Goal: Task Accomplishment & Management: Manage account settings

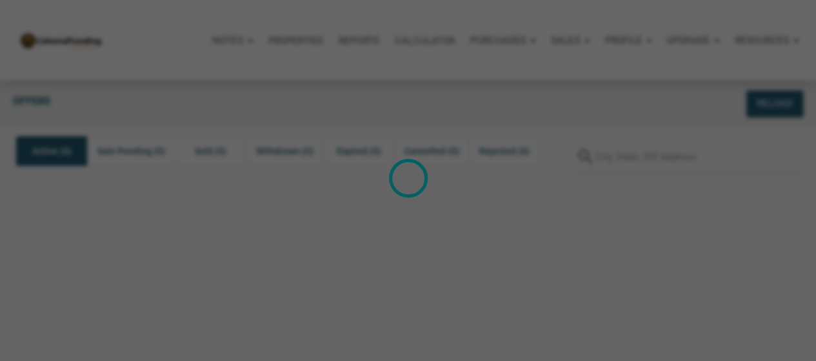
click at [593, 75] on div "Loading" at bounding box center [408, 180] width 816 height 361
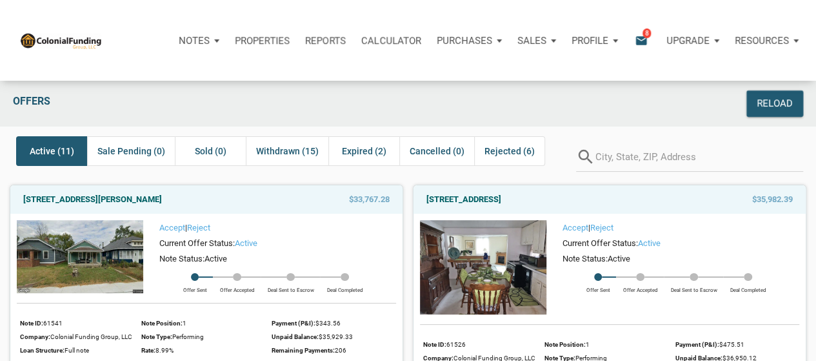
click at [57, 36] on img at bounding box center [60, 40] width 83 height 17
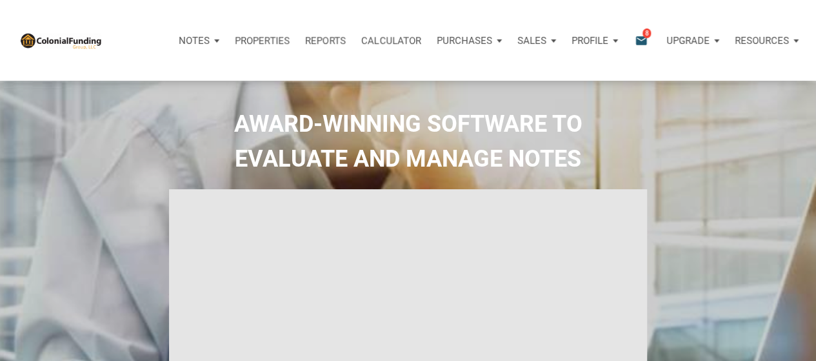
select select
type input "Introduction to new features"
select select
click at [604, 47] on div "Profile" at bounding box center [589, 40] width 37 height 15
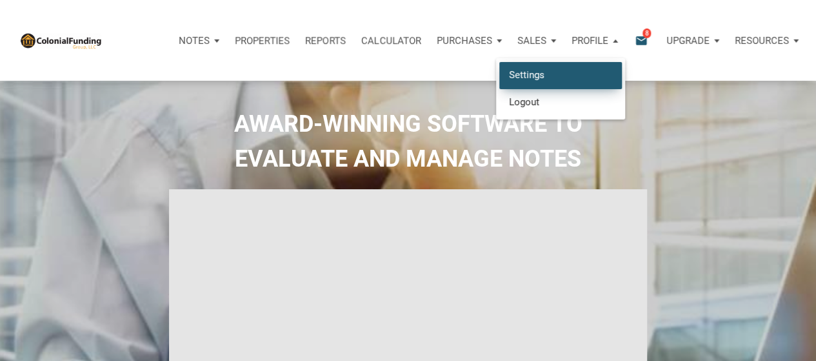
click at [599, 71] on link "Settings" at bounding box center [560, 75] width 123 height 26
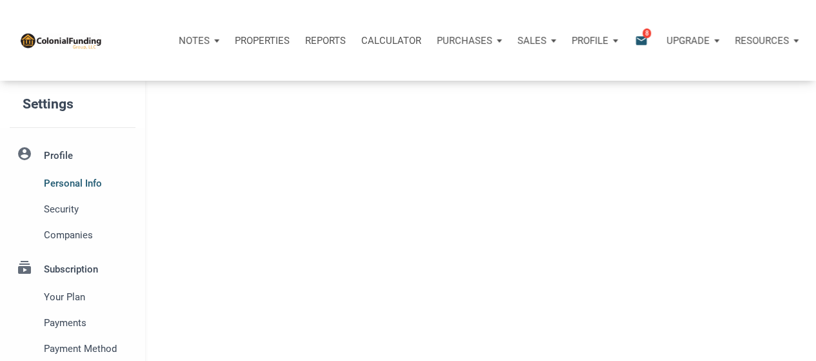
select select
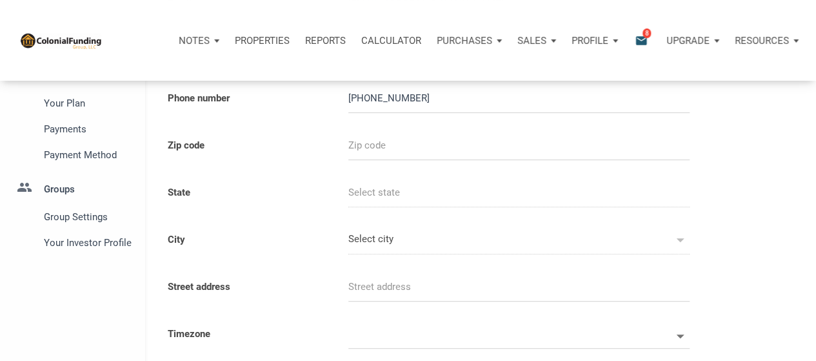
type input "2672299916"
select select
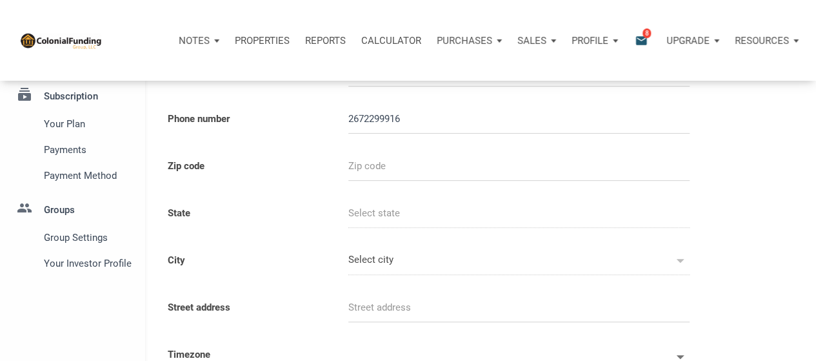
scroll to position [194, 0]
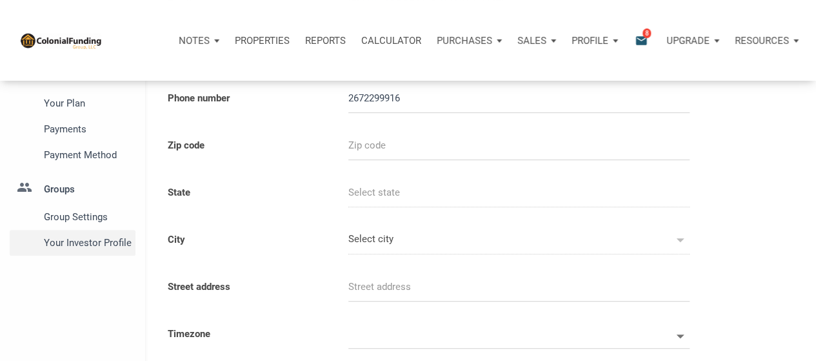
click at [86, 244] on span "Your Investor Profile" at bounding box center [87, 242] width 86 height 15
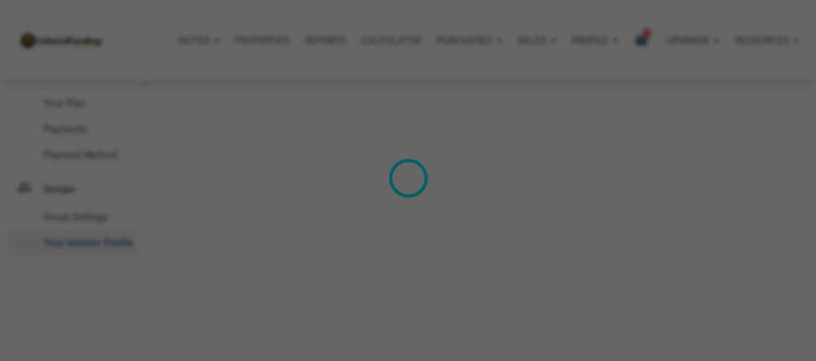
type input "Cash Flow - [DATE] Income"
select select
type input "$ 145,000"
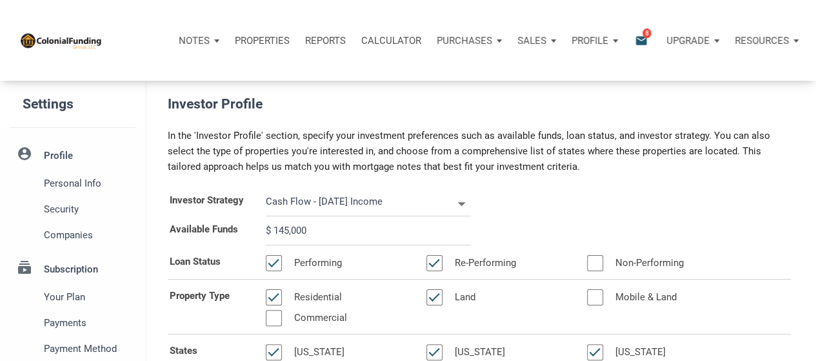
click at [316, 236] on input "$ 145,000" at bounding box center [368, 230] width 205 height 29
select select
type input "$ 3"
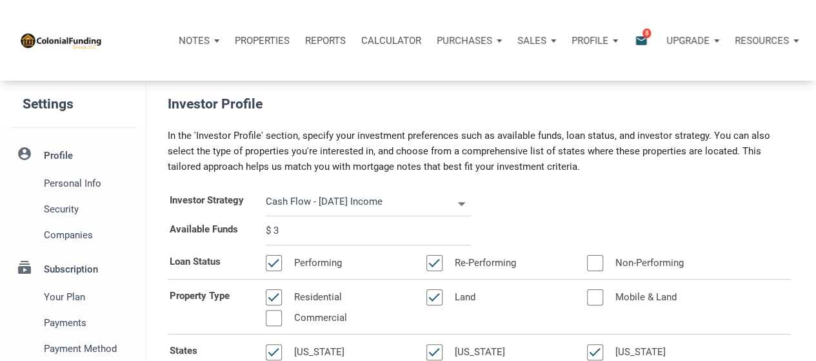
select select
type input "$ 30"
select select
type input "$ 302"
select select
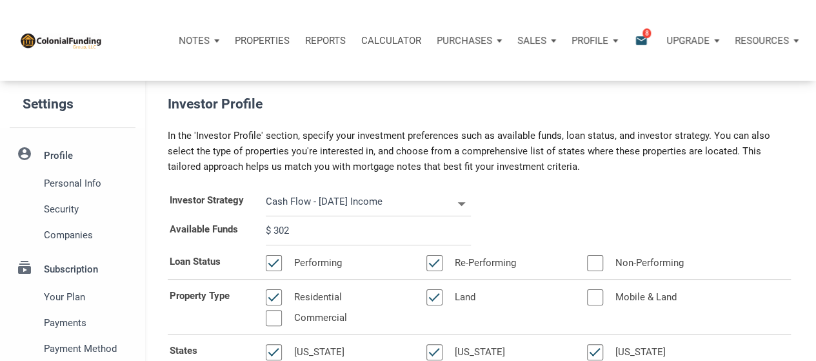
type input "$ 3,020"
select select
type input "$ 30,200"
select select
type input "$ 302,000"
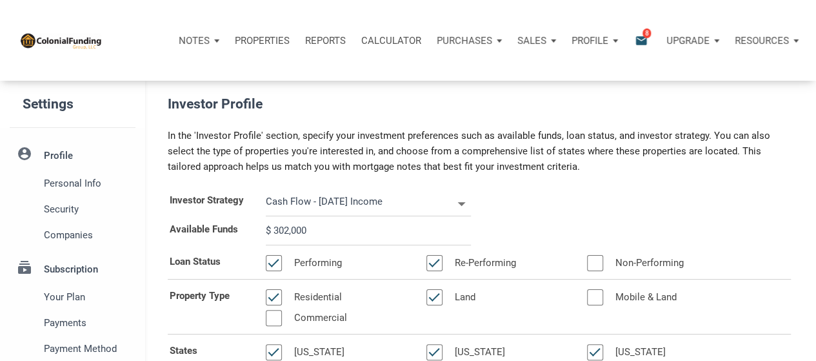
click at [534, 191] on div "Investor Strategy Cash Flow - [DATE] Income Wealth Builder - Future Income Cash…" at bounding box center [479, 201] width 642 height 29
click at [528, 188] on div "Investor Strategy Cash Flow - [DATE] Income Wealth Builder - Future Income Cash…" at bounding box center [479, 201] width 642 height 29
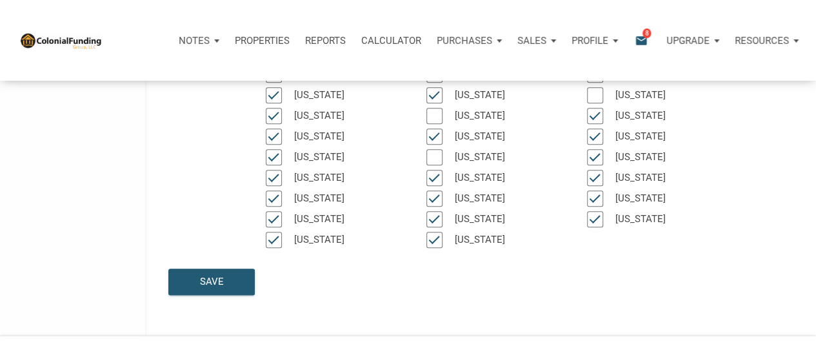
scroll to position [445, 0]
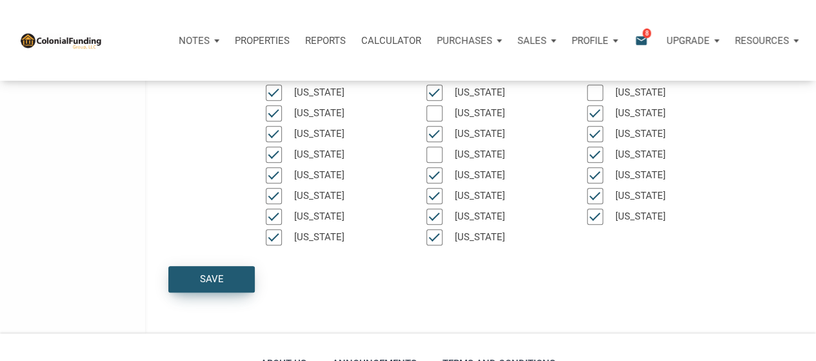
click at [206, 272] on div "Save" at bounding box center [212, 279] width 24 height 15
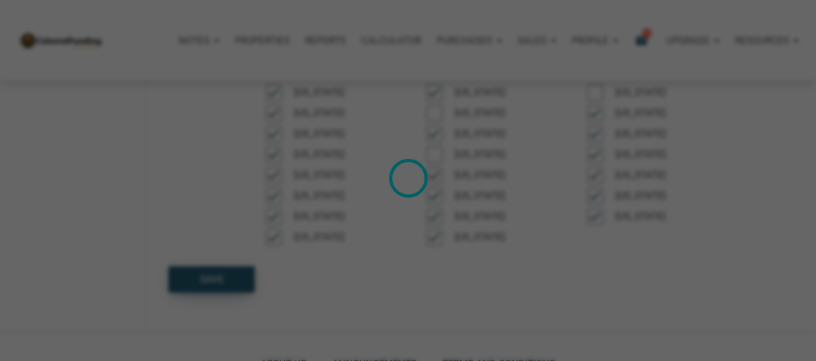
select select
type input "$ 302,000"
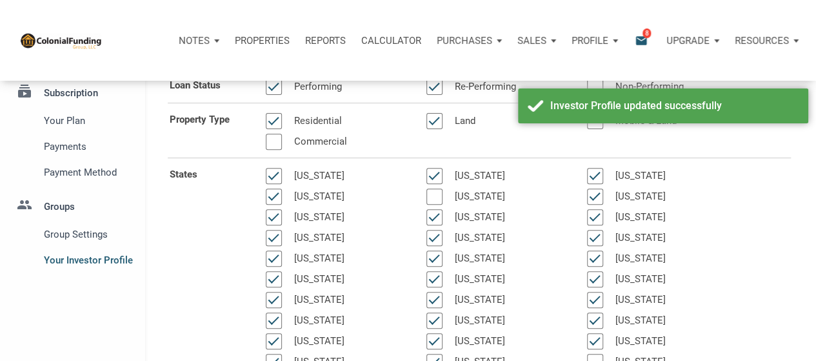
scroll to position [194, 0]
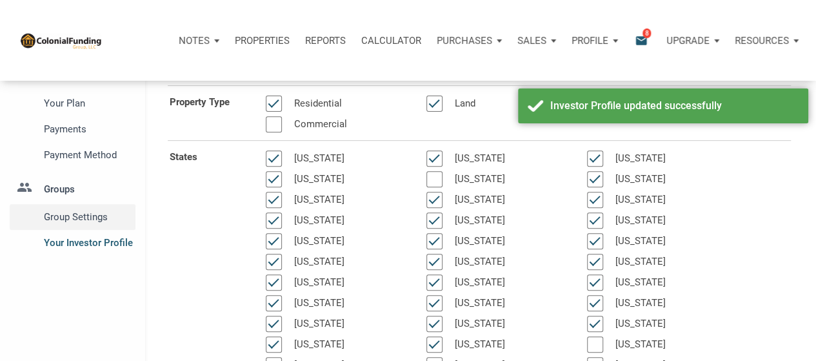
click at [55, 221] on span "Group Settings" at bounding box center [87, 216] width 86 height 15
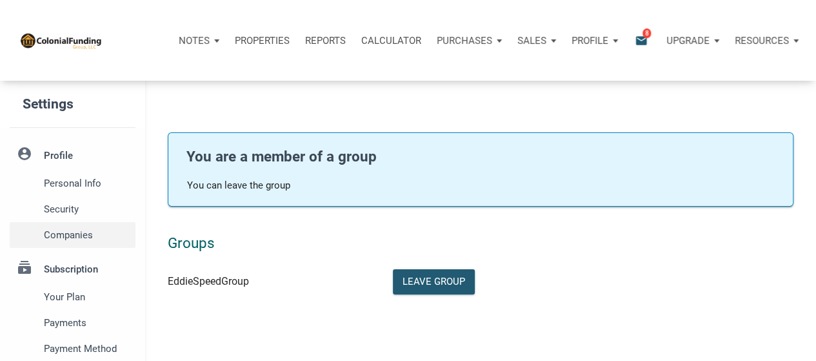
click at [66, 239] on span "Companies" at bounding box center [87, 234] width 86 height 15
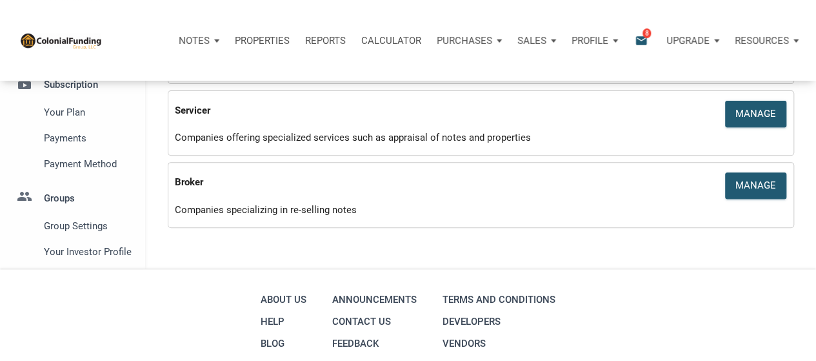
scroll to position [194, 0]
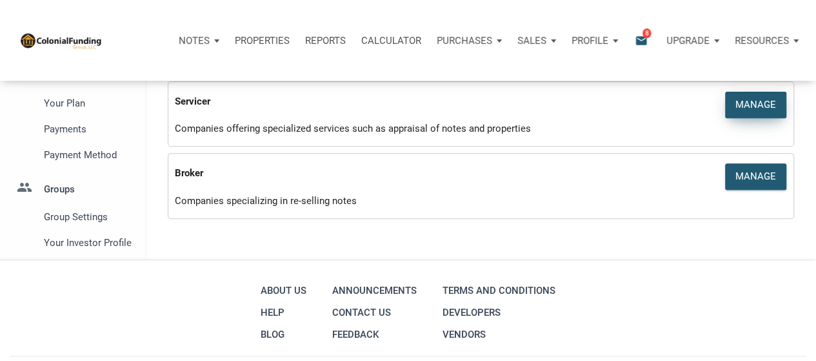
click at [749, 98] on div "Manage" at bounding box center [755, 104] width 41 height 15
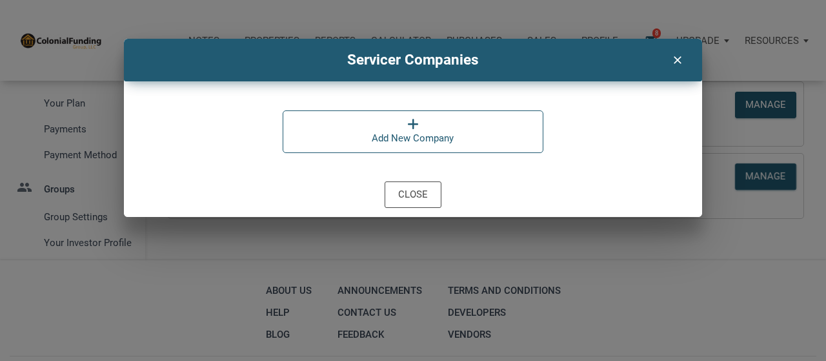
click at [676, 62] on icon "clear" at bounding box center [676, 58] width 15 height 16
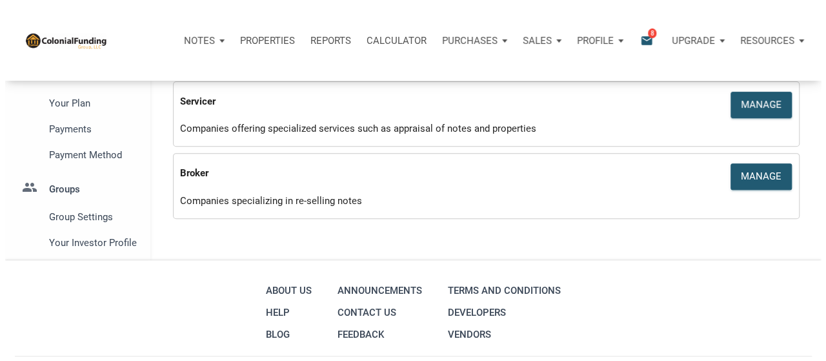
scroll to position [0, 0]
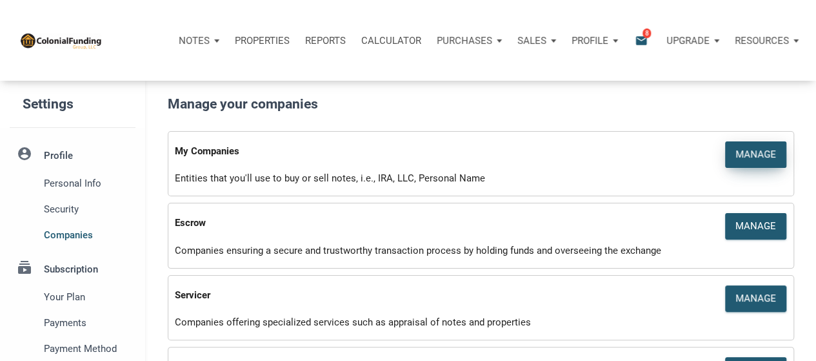
click at [782, 154] on div "Manage" at bounding box center [756, 154] width 60 height 25
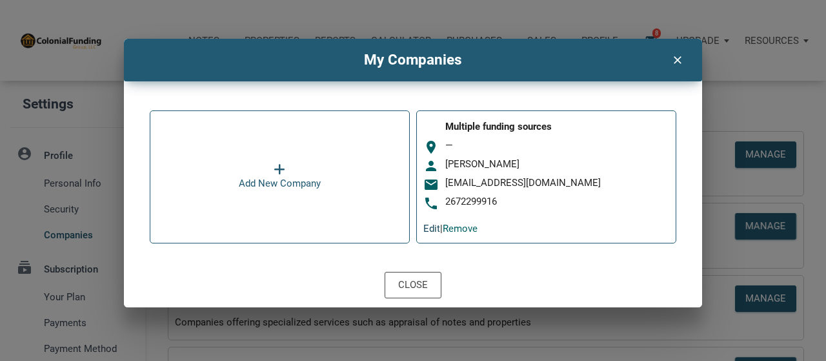
click at [424, 228] on link "Edit" at bounding box center [431, 229] width 17 height 12
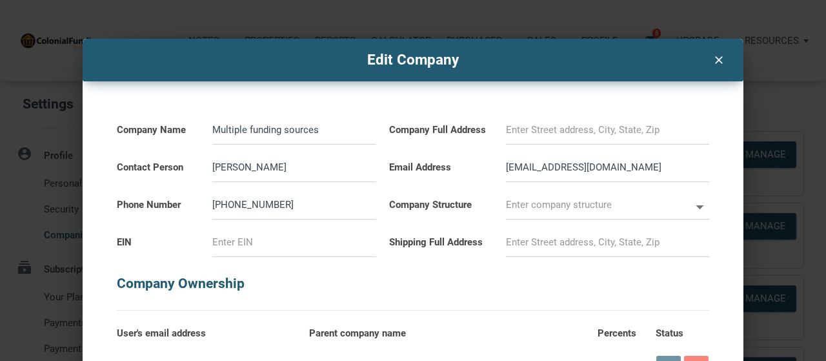
click at [330, 124] on input "Multiple funding sources" at bounding box center [294, 129] width 164 height 29
type input "M"
select select
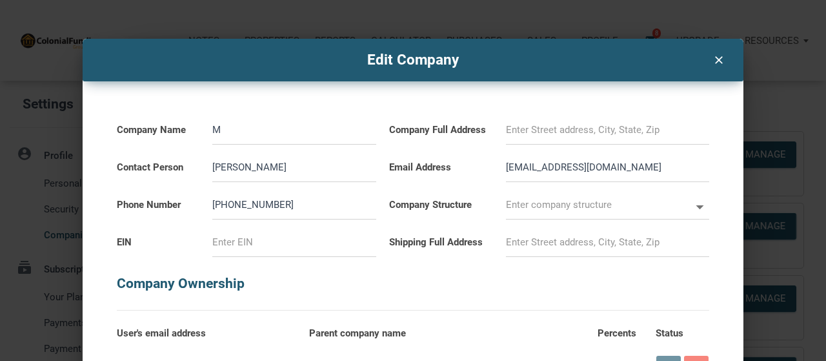
type input "Me"
select select
type input "Med"
select select
type input "Medi"
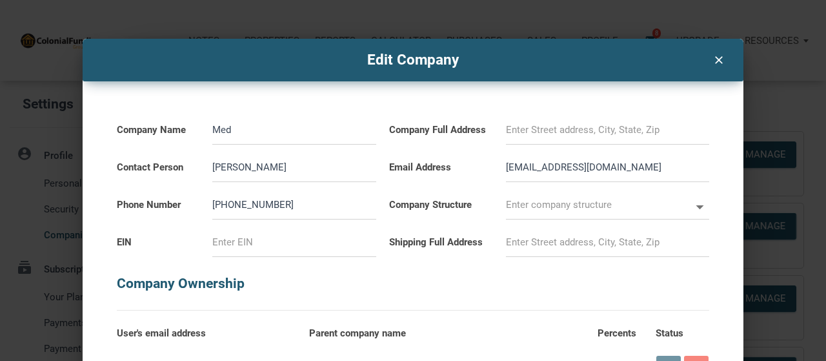
select select
type input "Mediu"
select select
type input "Medium"
select select
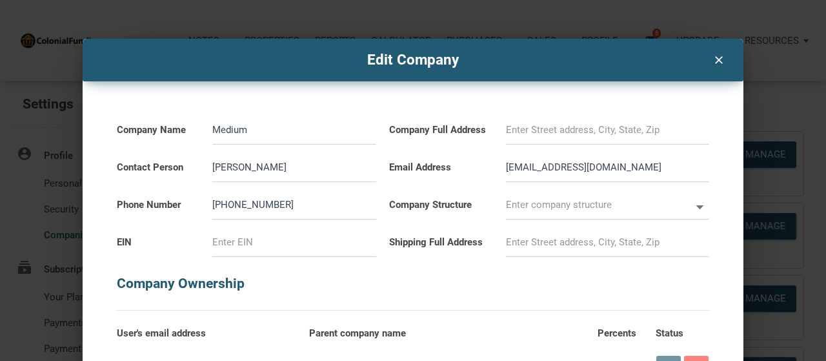
type input "Medium"
select select
type input "Medium R"
select select
type input "Medium Ra"
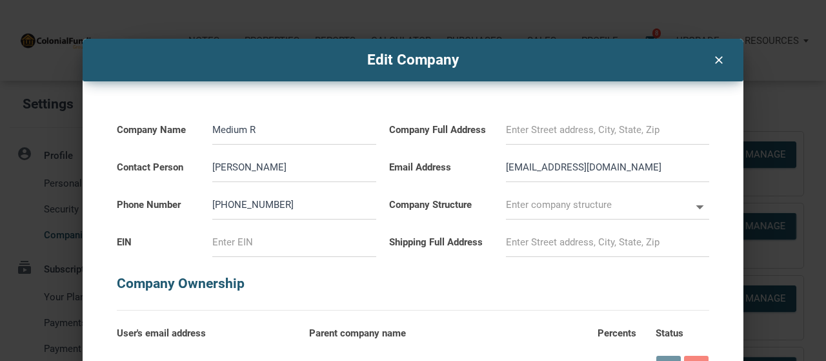
select select
type input "Medium Rar"
select select
type input "Medium Rare"
select select
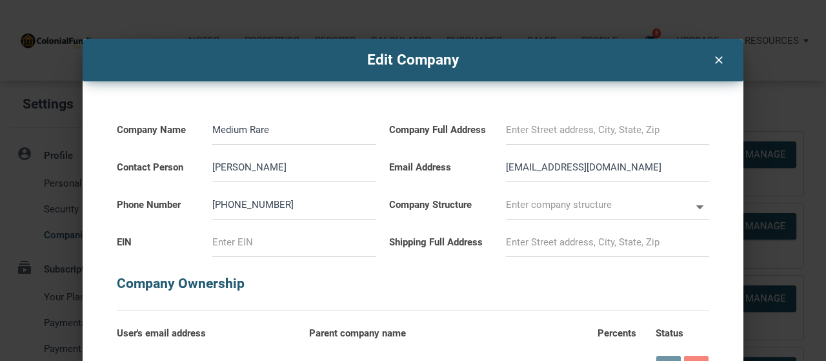
type input "Medium Rare"
select select
type input "Medium Rare C"
select select
type input "Medium Rare Ca"
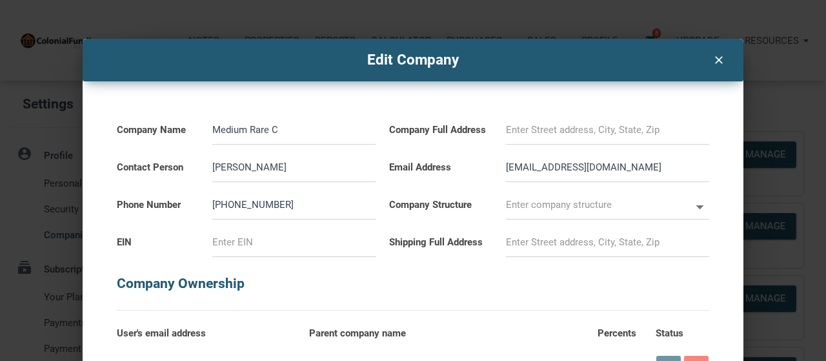
select select
type input "Medium Rare Cap"
select select
type input "Medium Rare Capi"
select select
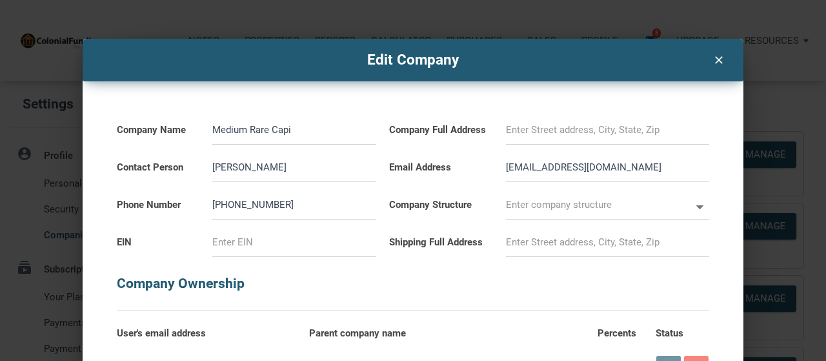
type input "Medium Rare Capit"
select select
type input "Medium Rare Capita"
select select
type input "Medium Rare Capital"
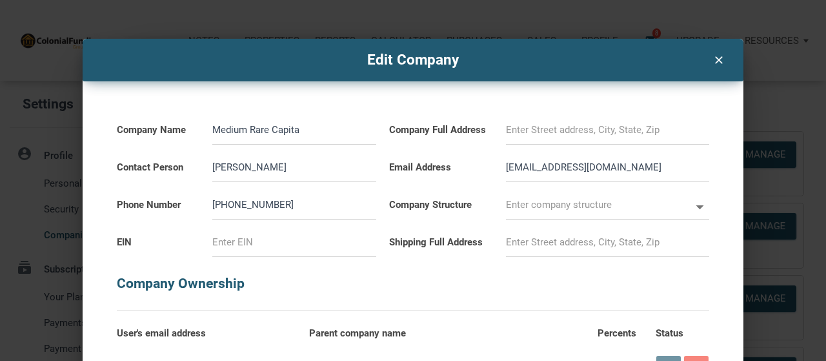
select select
type input "Medium Rare Capital"
click at [521, 118] on input at bounding box center [607, 129] width 203 height 29
click at [519, 210] on input "text" at bounding box center [598, 204] width 184 height 29
select select
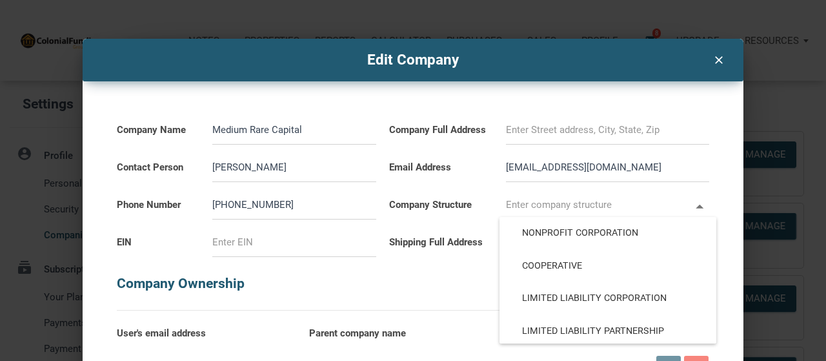
scroll to position [143, 0]
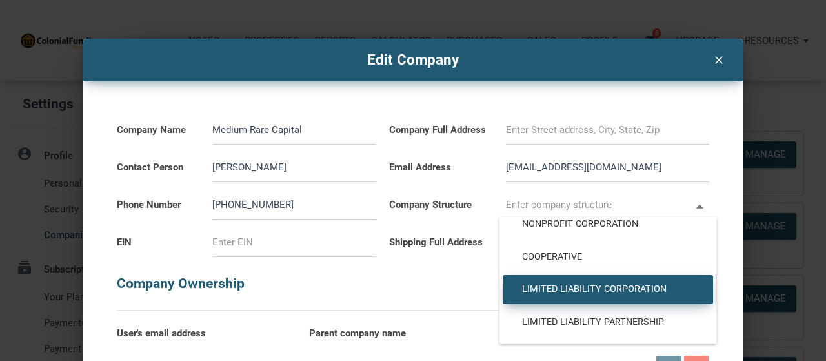
click at [646, 294] on span "Limited Liability Corporation" at bounding box center [607, 289] width 191 height 12
type input "Limited Liability Corporation"
type input "LLC"
select select
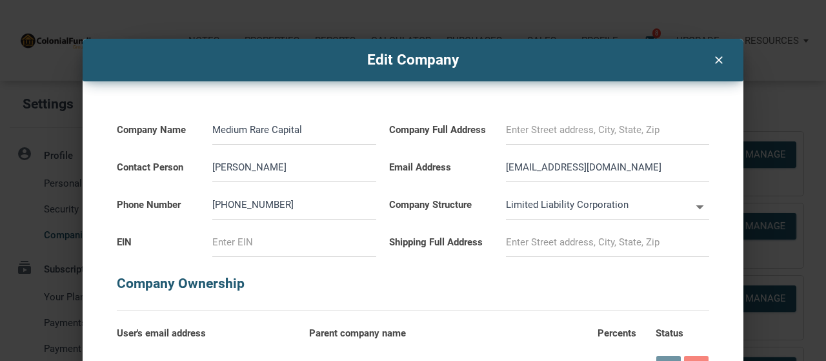
click at [303, 232] on input at bounding box center [294, 242] width 164 height 29
click at [250, 241] on input at bounding box center [294, 242] width 164 height 29
click at [311, 251] on input at bounding box center [294, 242] width 164 height 29
type input "9"
select select
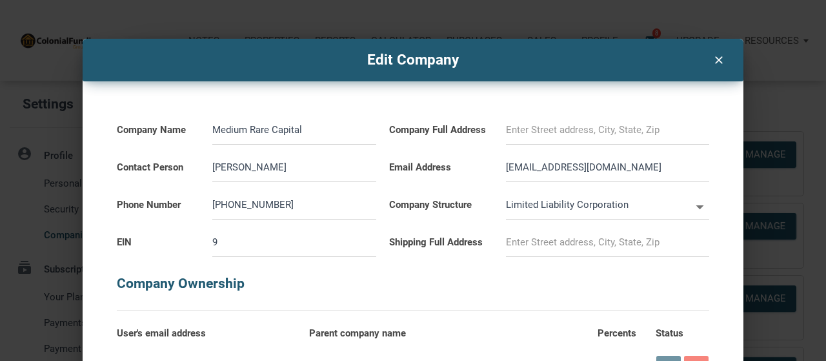
type input "99"
select select
type input "995"
select select
type input "9950"
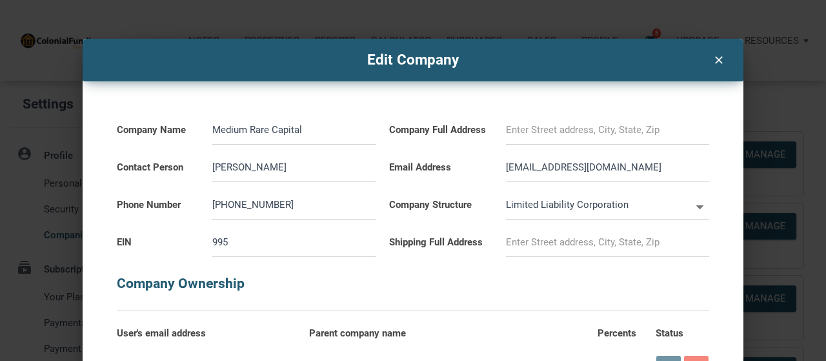
select select
type input "99504"
select select
type input "995048"
select select
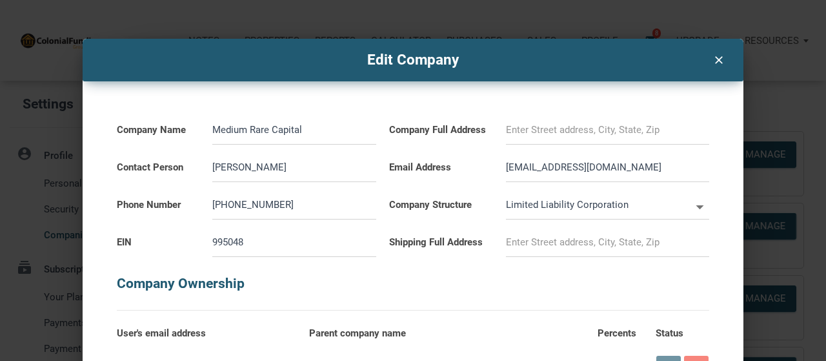
type input "9950488"
select select
type input "99504888"
select select
type input "995048882"
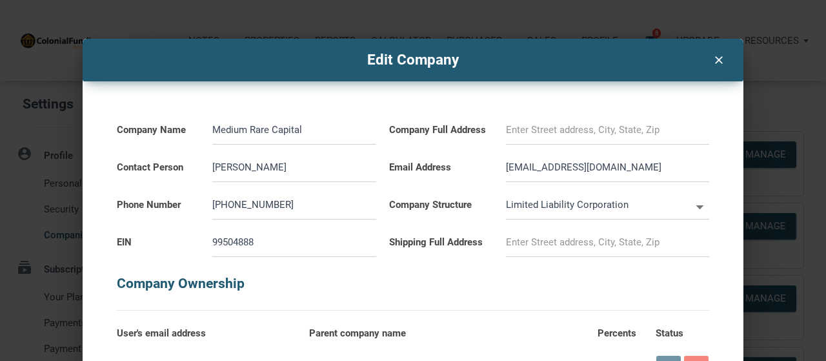
select select
type input "995048882"
click at [557, 242] on input at bounding box center [607, 242] width 203 height 29
select select
type input "4"
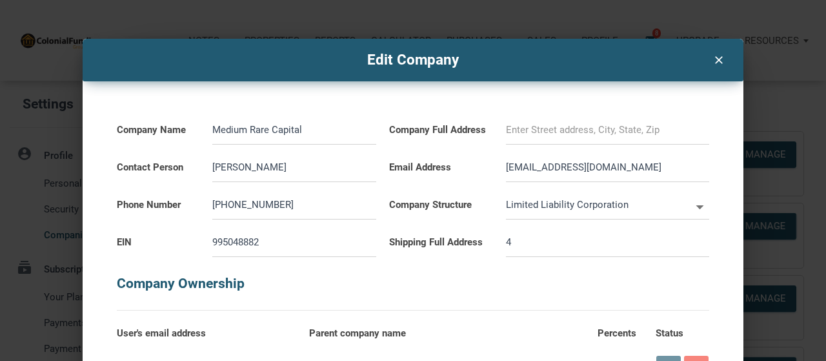
select select
type input "43"
select select
type input "438"
select select
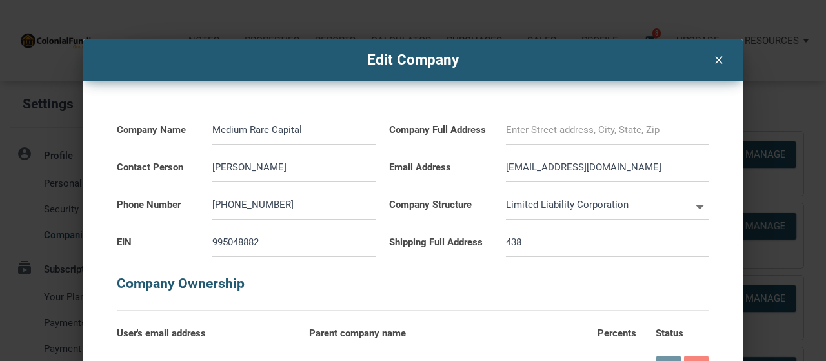
type input "4387"
select select
type input "4387"
select select
type input "4387 W"
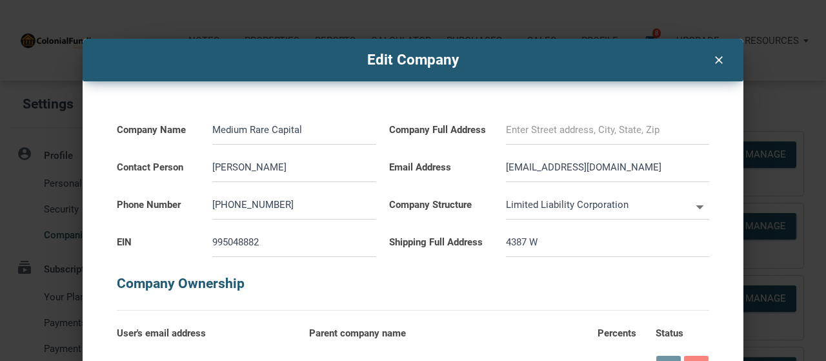
select select
type input "4387 W."
select select
type input "4387 W."
select select
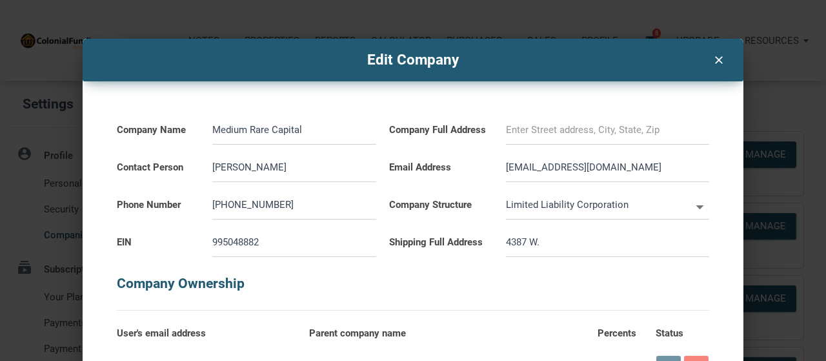
type input "4387 W. S"
select select
type input "4387 W. Sw"
select select
type input "4387 W. Swa"
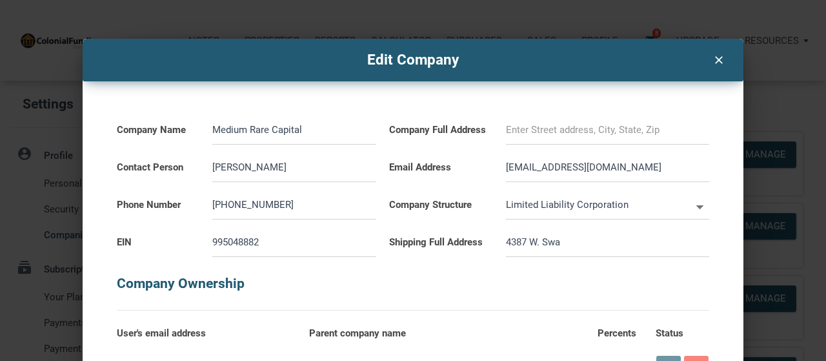
select select
type input "4387 W. Swam"
select select
type input "4387 W. Swamp"
select select
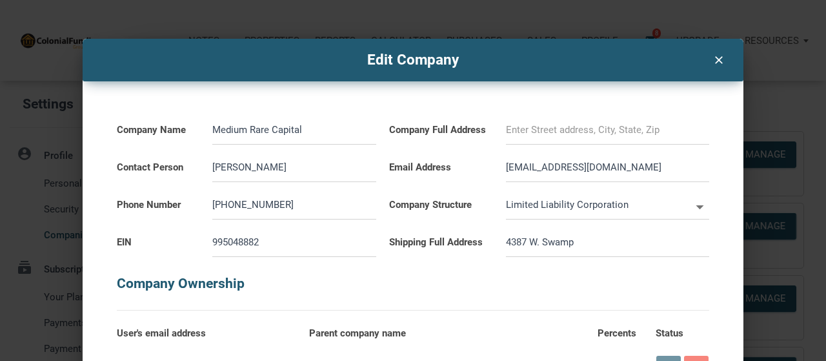
type input "4387 W. Swamp"
select select
type input "[STREET_ADDRESS]"
select select
type input "[STREET_ADDRESS]"
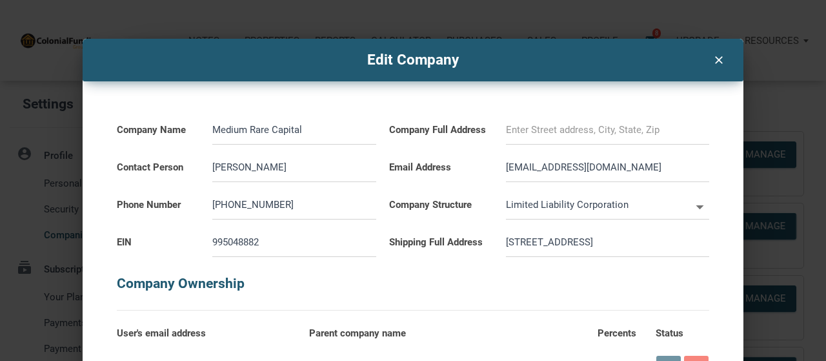
select select
type input "[STREET_ADDRESS]"
select select
type input "[STREET_ADDRESS]"
select select
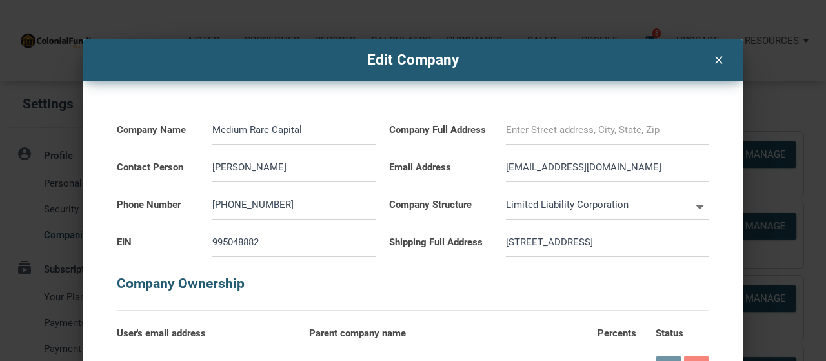
type input "[STREET_ADDRESS]"
select select
type input "[STREET_ADDRESS]"
select select
type input "[STREET_ADDRESS] #"
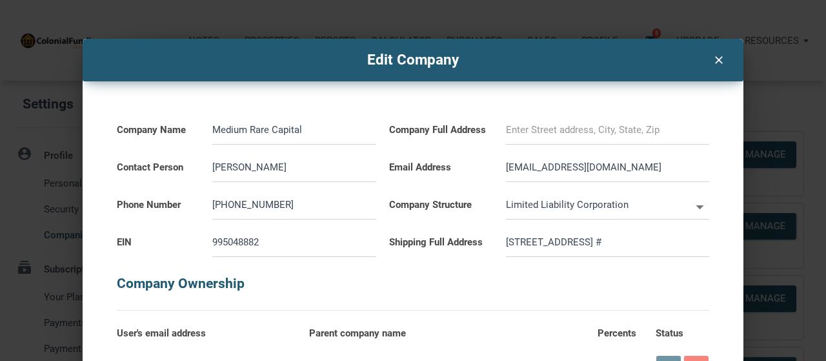
select select
type input "[STREET_ADDRESS]"
select select
type input "[STREET_ADDRESS]"
select select
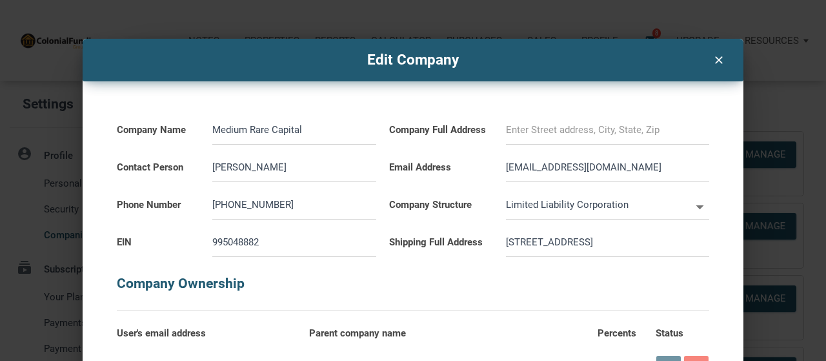
type input "[STREET_ADDRESS]"
select select
type input "[STREET_ADDRESS]"
select select
type input "[STREET_ADDRESS]"
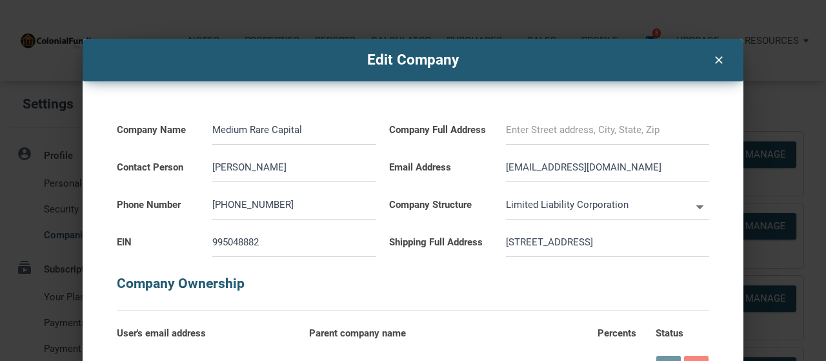
select select
type input "[STREET_ADDRESS]"
select select
type input "[STREET_ADDRESS]"
select select
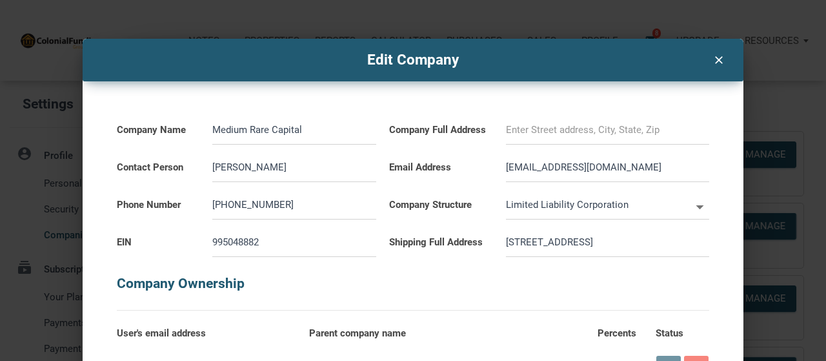
type input "[STREET_ADDRESS][PERSON_NAME]"
select select
type input "[STREET_ADDRESS][PERSON_NAME]"
select select
type input "[STREET_ADDRESS]"
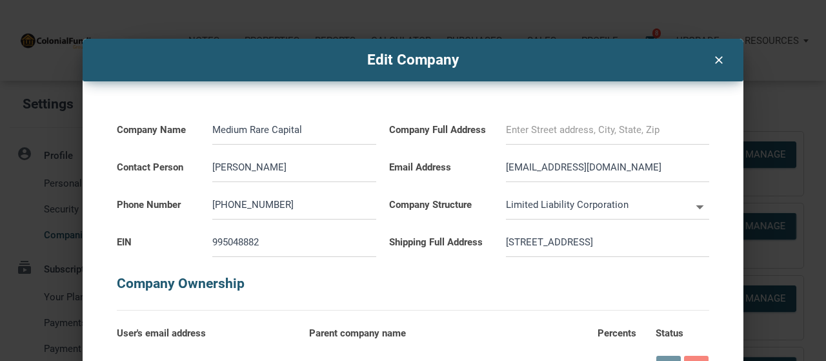
select select
type input "[STREET_ADDRESS]"
select select
type input "[STREET_ADDRESS]"
select select
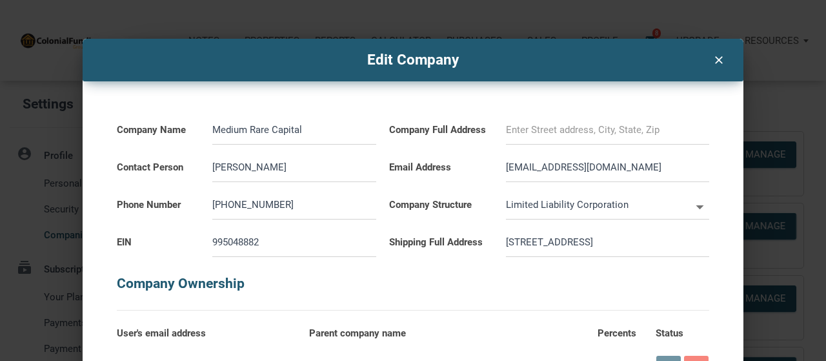
type input "[STREET_ADDRESS]"
select select
type input "[STREET_ADDRESS]"
select select
type input "[STREET_ADDRESS],"
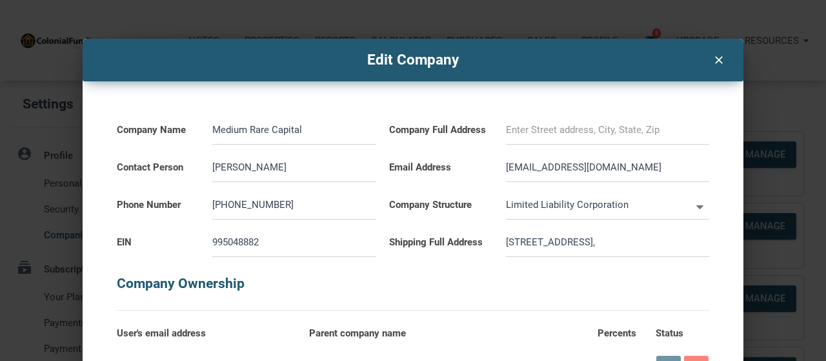
select select
type input "[STREET_ADDRESS],"
select select
type input "[STREET_ADDRESS]"
select select
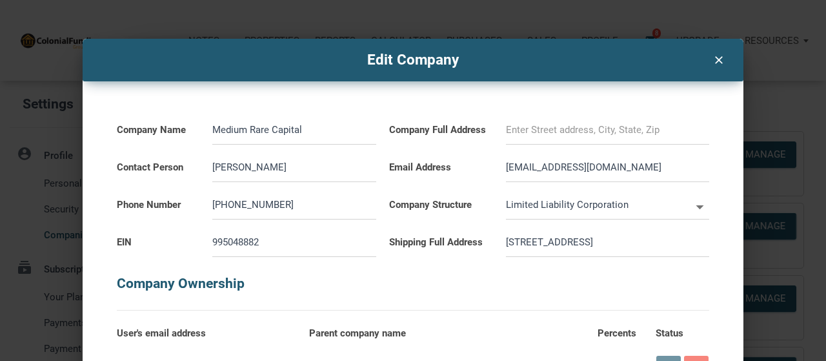
type input "[STREET_ADDRESS]"
select select
type input "[STREET_ADDRESS]"
select select
type input "[STREET_ADDRESS]"
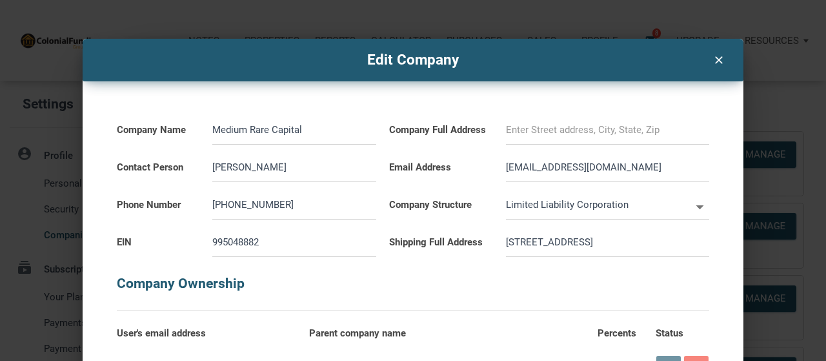
select select
type input "[STREET_ADDRESS]"
select select
type input "[STREET_ADDRESS]"
select select
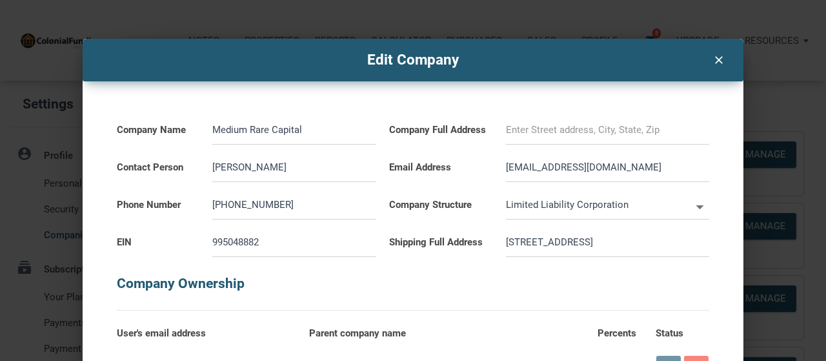
type input "[STREET_ADDRESS]"
select select
click at [564, 239] on input "[STREET_ADDRESS]" at bounding box center [607, 242] width 203 height 29
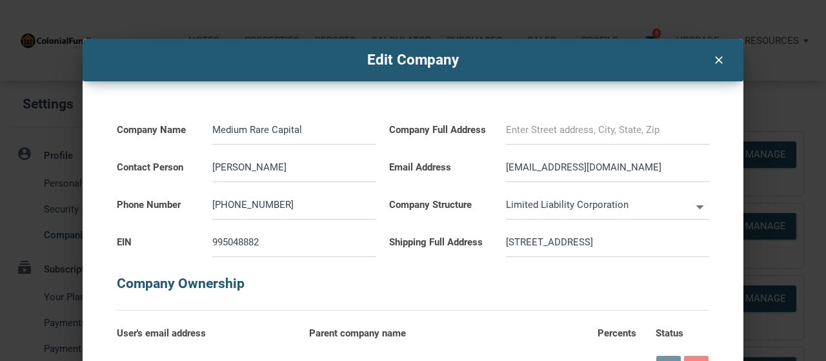
click at [564, 239] on input "[STREET_ADDRESS]" at bounding box center [607, 242] width 203 height 29
type input "[STREET_ADDRESS]"
click at [544, 131] on input at bounding box center [607, 129] width 203 height 29
select select
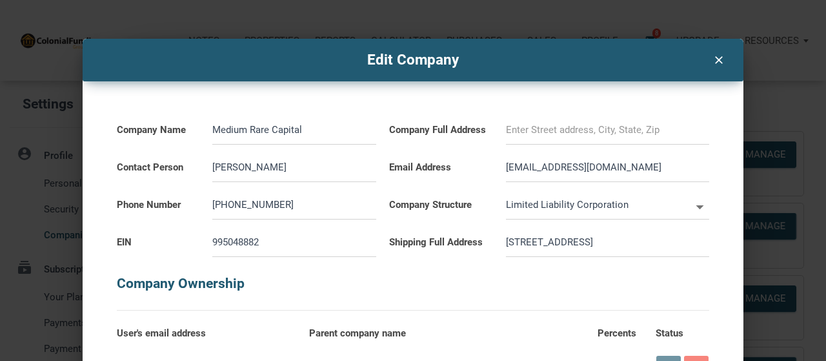
paste input "[STREET_ADDRESS]"
type input "[STREET_ADDRESS]"
select select
type input "[STREET_ADDRESS]"
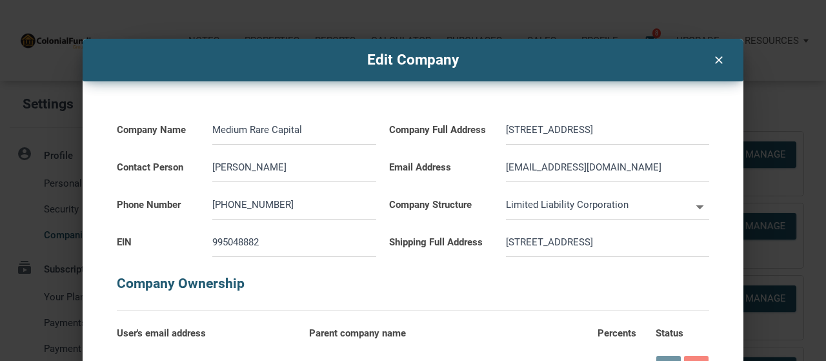
scroll to position [0, 0]
click at [504, 288] on h5 "Company Ownership" at bounding box center [412, 277] width 591 height 41
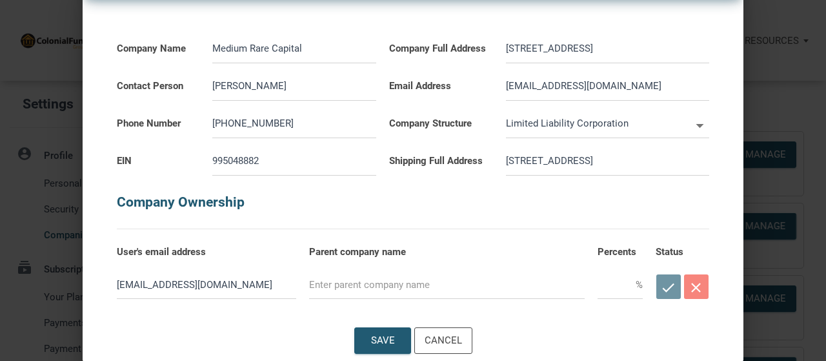
scroll to position [83, 0]
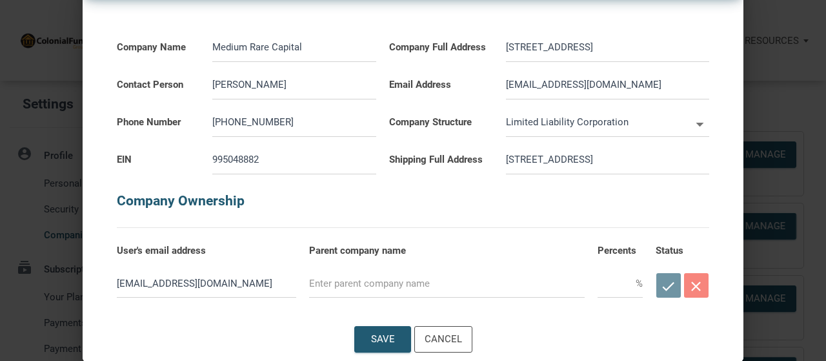
click at [333, 284] on input "text" at bounding box center [446, 282] width 275 height 29
click at [387, 328] on div "Save" at bounding box center [382, 338] width 55 height 25
select select
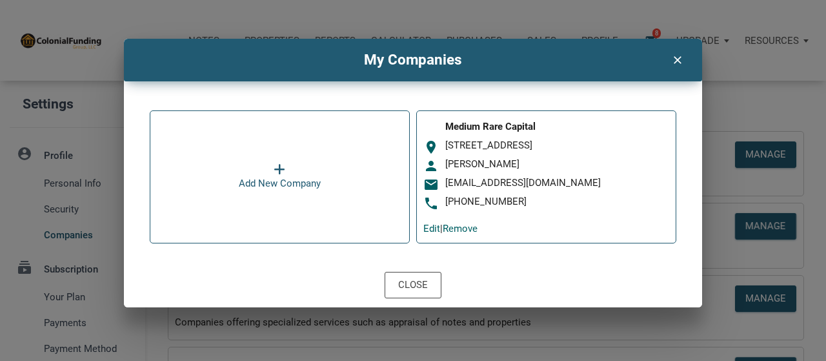
click at [264, 184] on div "Add New Company" at bounding box center [280, 182] width 82 height 15
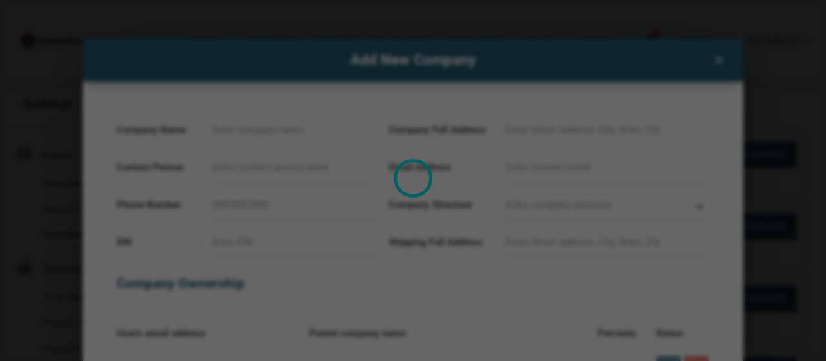
select select
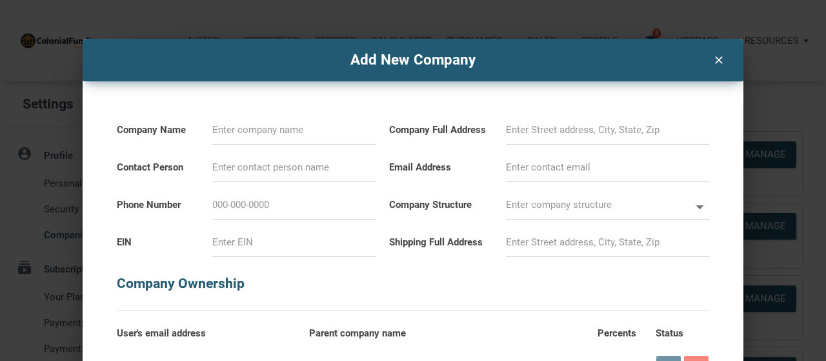
click at [287, 134] on input at bounding box center [294, 129] width 164 height 29
type input "C"
select select
type input "Co"
select select
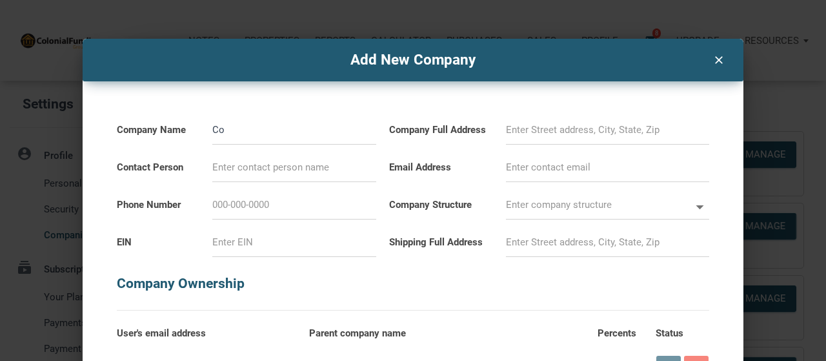
type input "Cor"
select select
type input "Corn"
select select
type input "Corne"
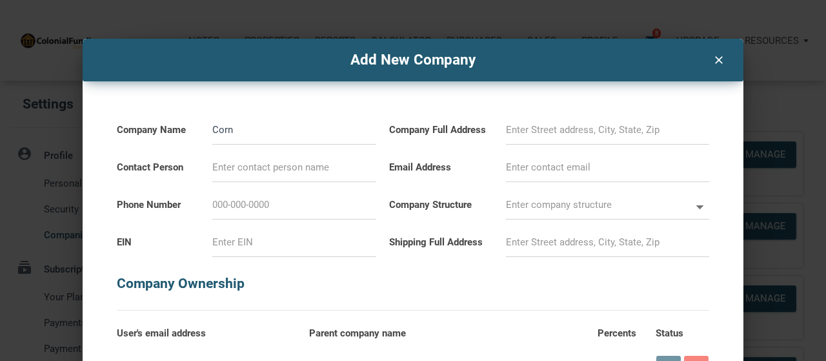
select select
type input "[PERSON_NAME]"
select select
type input "Corneli"
select select
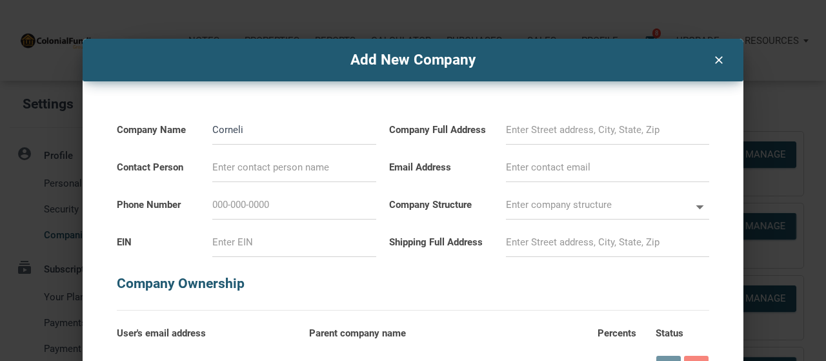
type input "[PERSON_NAME]"
select select
type input "[PERSON_NAME]"
click at [272, 164] on input at bounding box center [294, 167] width 164 height 29
click at [243, 208] on input at bounding box center [294, 204] width 164 height 29
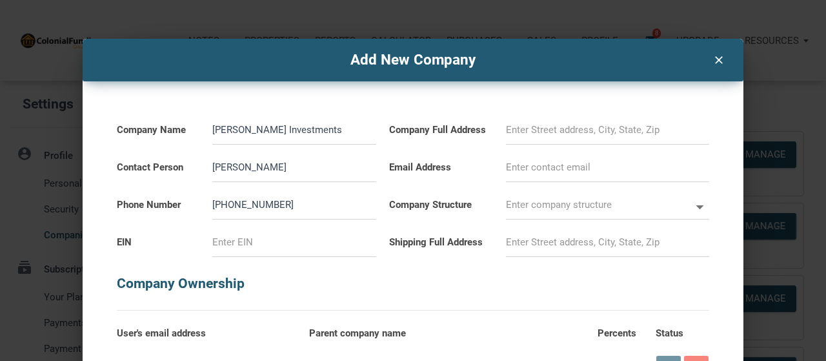
click at [516, 164] on input at bounding box center [607, 167] width 203 height 29
click at [543, 214] on input "text" at bounding box center [598, 204] width 184 height 29
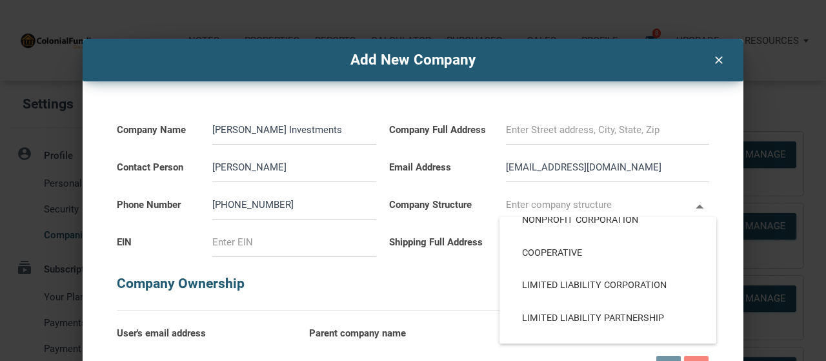
scroll to position [174, 0]
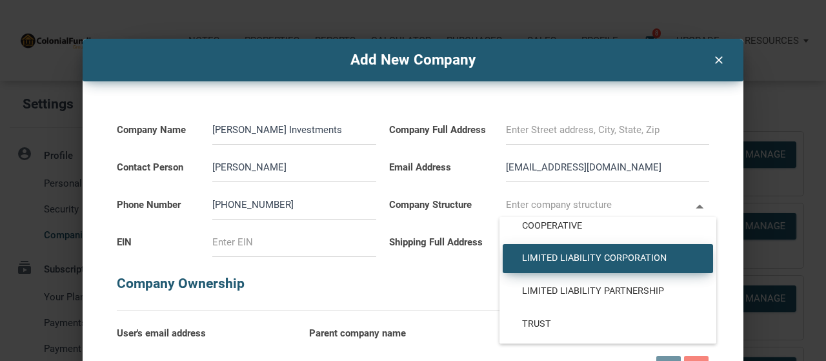
click at [662, 260] on span "Limited Liability Corporation" at bounding box center [607, 258] width 191 height 12
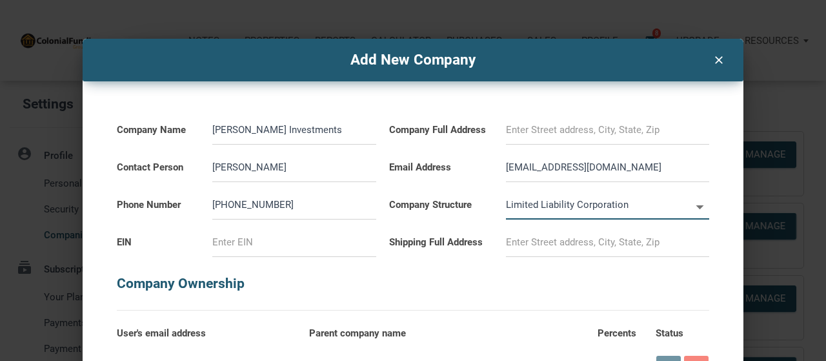
click at [275, 252] on input at bounding box center [294, 242] width 164 height 29
click at [584, 141] on input at bounding box center [607, 129] width 203 height 29
click at [599, 134] on input at bounding box center [607, 129] width 203 height 29
paste input "[STREET_ADDRESS][PERSON_NAME]"
click at [557, 249] on input at bounding box center [607, 242] width 203 height 29
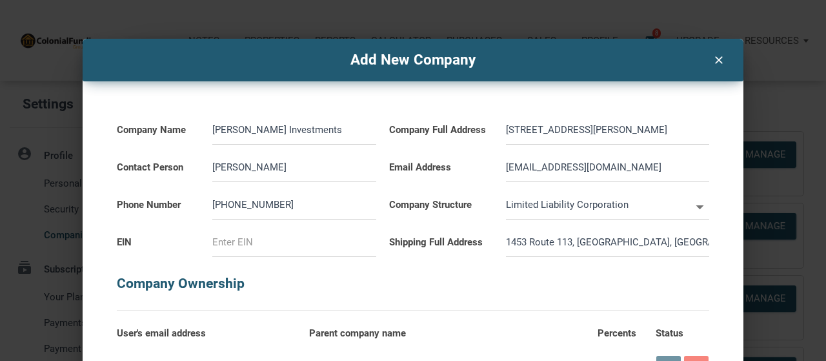
click at [519, 275] on h5 "Company Ownership" at bounding box center [412, 277] width 591 height 41
click at [299, 235] on input at bounding box center [294, 242] width 164 height 29
click at [430, 295] on h5 "Company Ownership" at bounding box center [412, 277] width 591 height 41
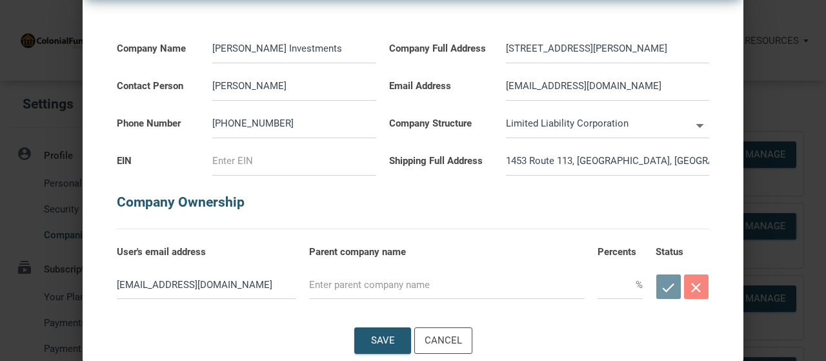
scroll to position [83, 0]
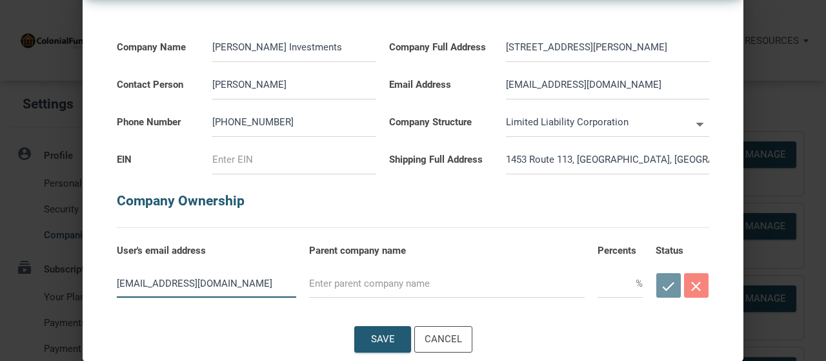
click at [248, 273] on input "[EMAIL_ADDRESS][DOMAIN_NAME]" at bounding box center [206, 282] width 179 height 29
click at [344, 284] on input "text" at bounding box center [446, 282] width 275 height 29
click at [343, 284] on input "text" at bounding box center [446, 282] width 275 height 29
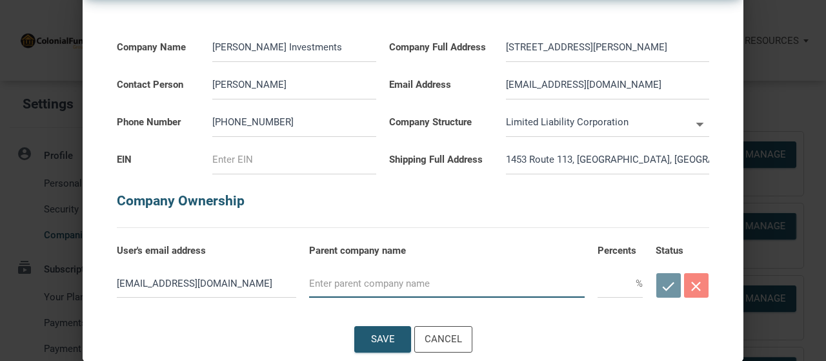
click at [343, 284] on input "text" at bounding box center [446, 282] width 275 height 29
click at [370, 339] on div "Save" at bounding box center [382, 339] width 24 height 15
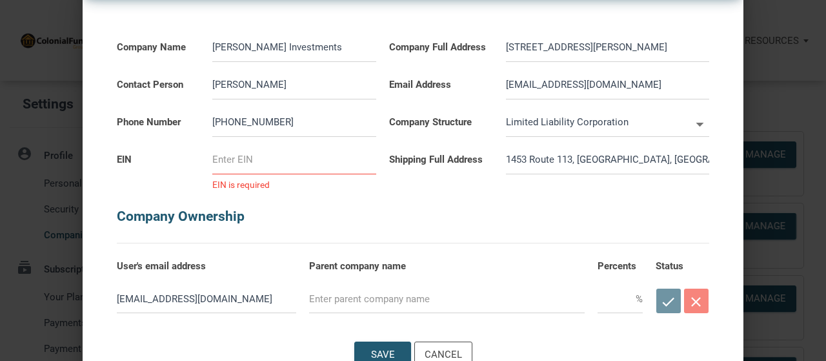
click at [346, 164] on input at bounding box center [294, 159] width 164 height 29
click at [304, 155] on input at bounding box center [294, 159] width 164 height 29
click at [310, 161] on input at bounding box center [294, 159] width 164 height 29
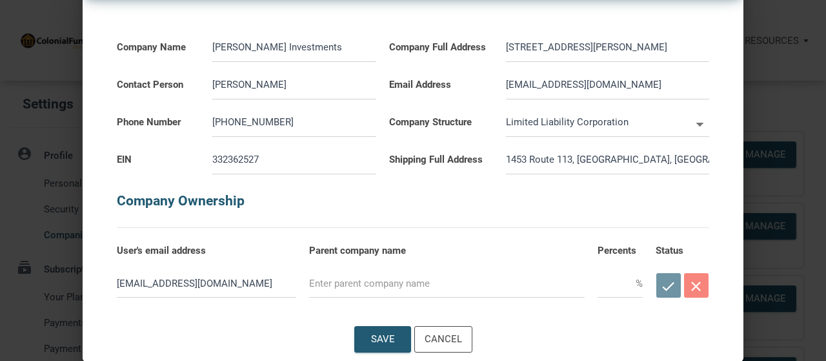
click at [618, 49] on input "[STREET_ADDRESS][PERSON_NAME]" at bounding box center [607, 47] width 203 height 29
click at [388, 190] on h5 "Company Ownership" at bounding box center [412, 194] width 591 height 41
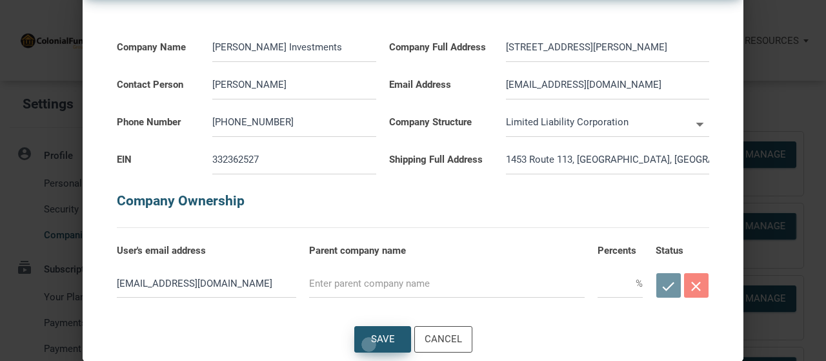
click at [364, 344] on div "Save" at bounding box center [382, 338] width 55 height 25
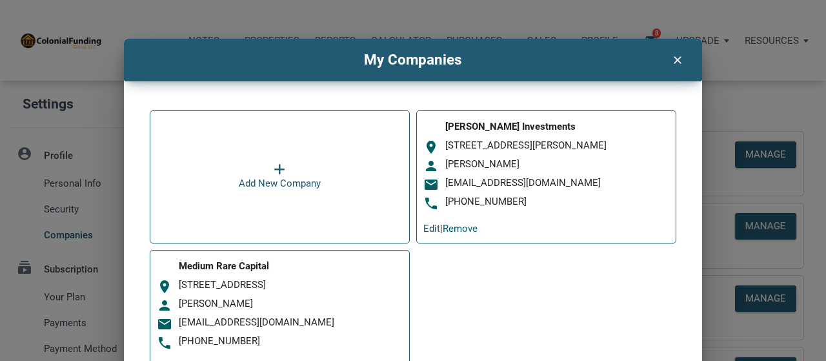
click at [423, 232] on link "Edit" at bounding box center [431, 229] width 17 height 12
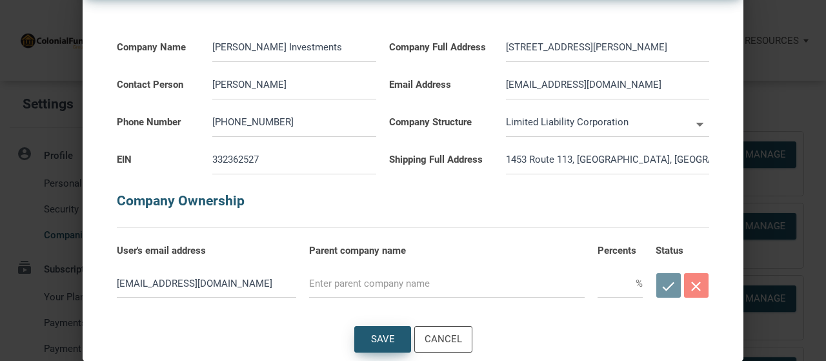
drag, startPoint x: 387, startPoint y: 333, endPoint x: 384, endPoint y: 301, distance: 31.8
click at [384, 301] on div "Edit Company clear Company Name [PERSON_NAME] Investments Contact Person [PERSO…" at bounding box center [413, 158] width 660 height 405
click at [212, 278] on input "[EMAIL_ADDRESS][DOMAIN_NAME]" at bounding box center [206, 282] width 179 height 29
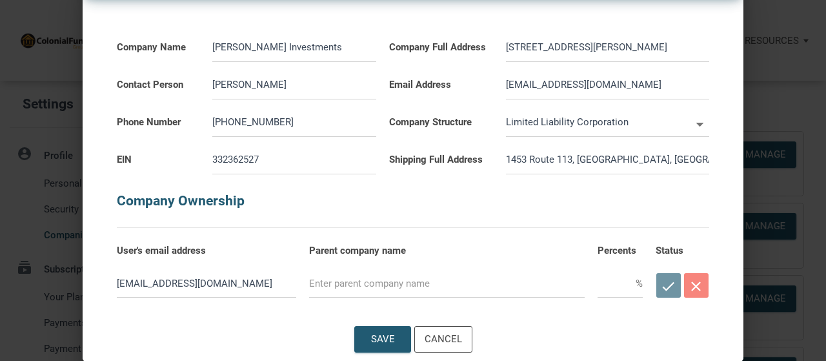
click at [655, 286] on div "check close" at bounding box center [682, 285] width 54 height 31
click at [655, 293] on div "check close" at bounding box center [682, 285] width 54 height 31
drag, startPoint x: 443, startPoint y: 300, endPoint x: 453, endPoint y: 278, distance: 24.2
click at [445, 290] on div "[EMAIL_ADDRESS][DOMAIN_NAME]" at bounding box center [350, 280] width 480 height 41
click at [453, 278] on input "text" at bounding box center [446, 282] width 275 height 29
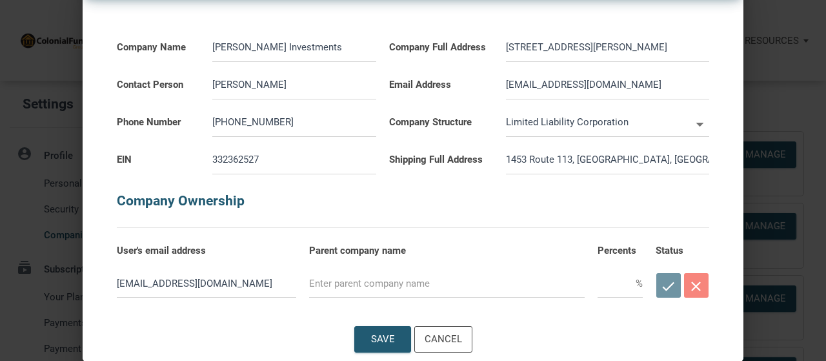
click at [526, 324] on div "Save Cancel" at bounding box center [413, 339] width 660 height 46
click at [424, 339] on div "Cancel" at bounding box center [442, 339] width 37 height 15
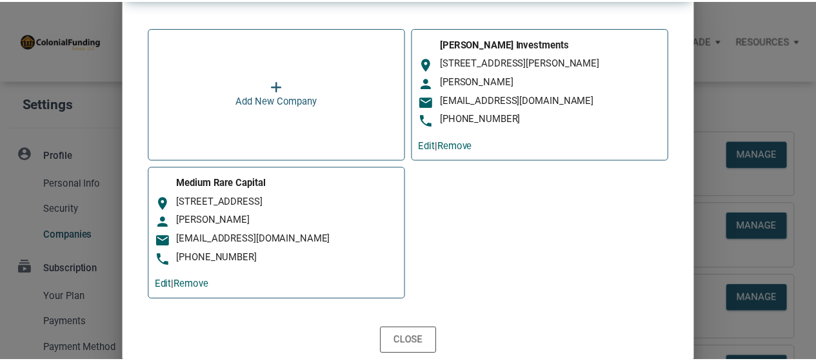
scroll to position [84, 0]
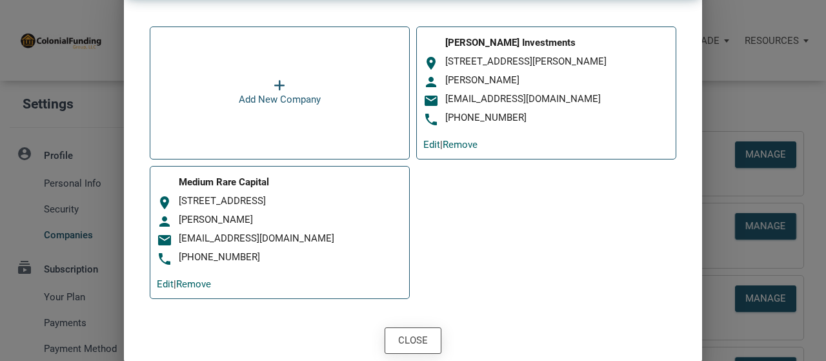
click at [418, 342] on div "Close" at bounding box center [413, 340] width 30 height 15
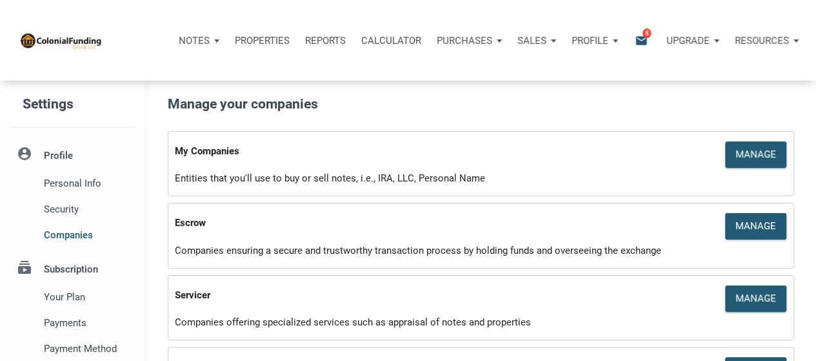
click at [642, 39] on icon "email" at bounding box center [640, 40] width 15 height 15
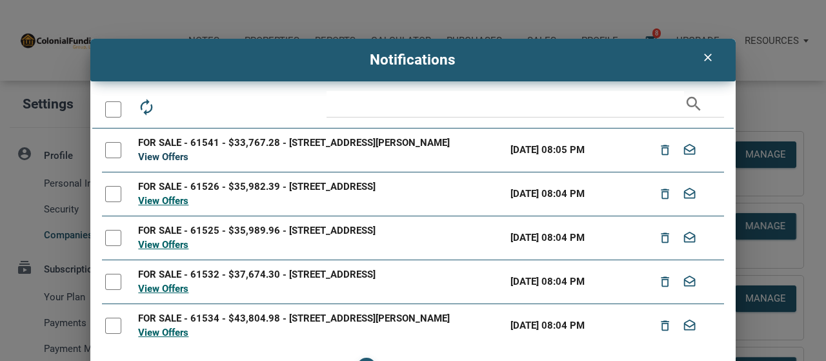
click at [170, 163] on link "View Offers" at bounding box center [163, 157] width 50 height 12
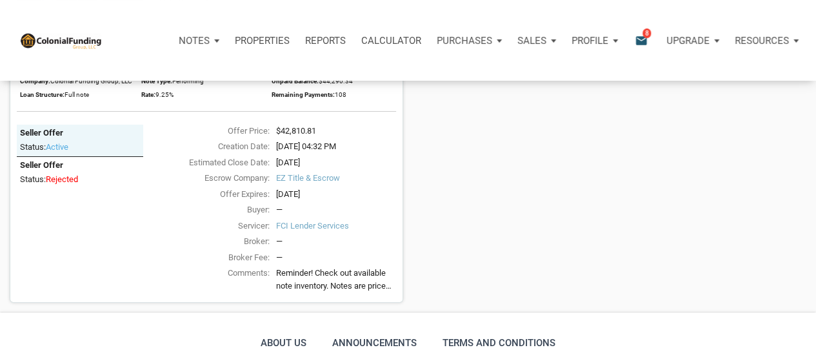
scroll to position [2494, 0]
